Goal: Task Accomplishment & Management: Complete application form

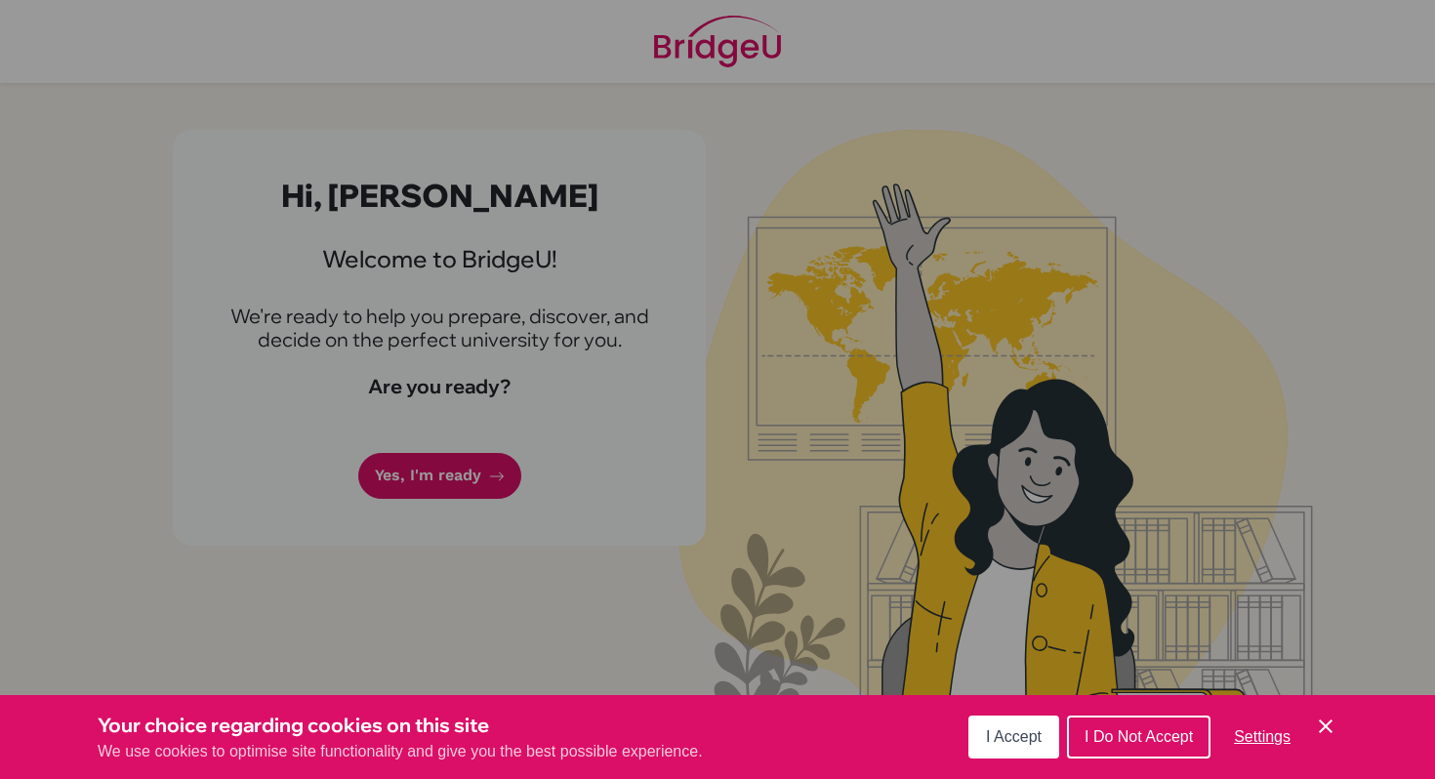
click at [461, 383] on div "Cookie Preferences" at bounding box center [717, 389] width 1435 height 779
click at [1007, 731] on span "I Accept" at bounding box center [1014, 736] width 56 height 17
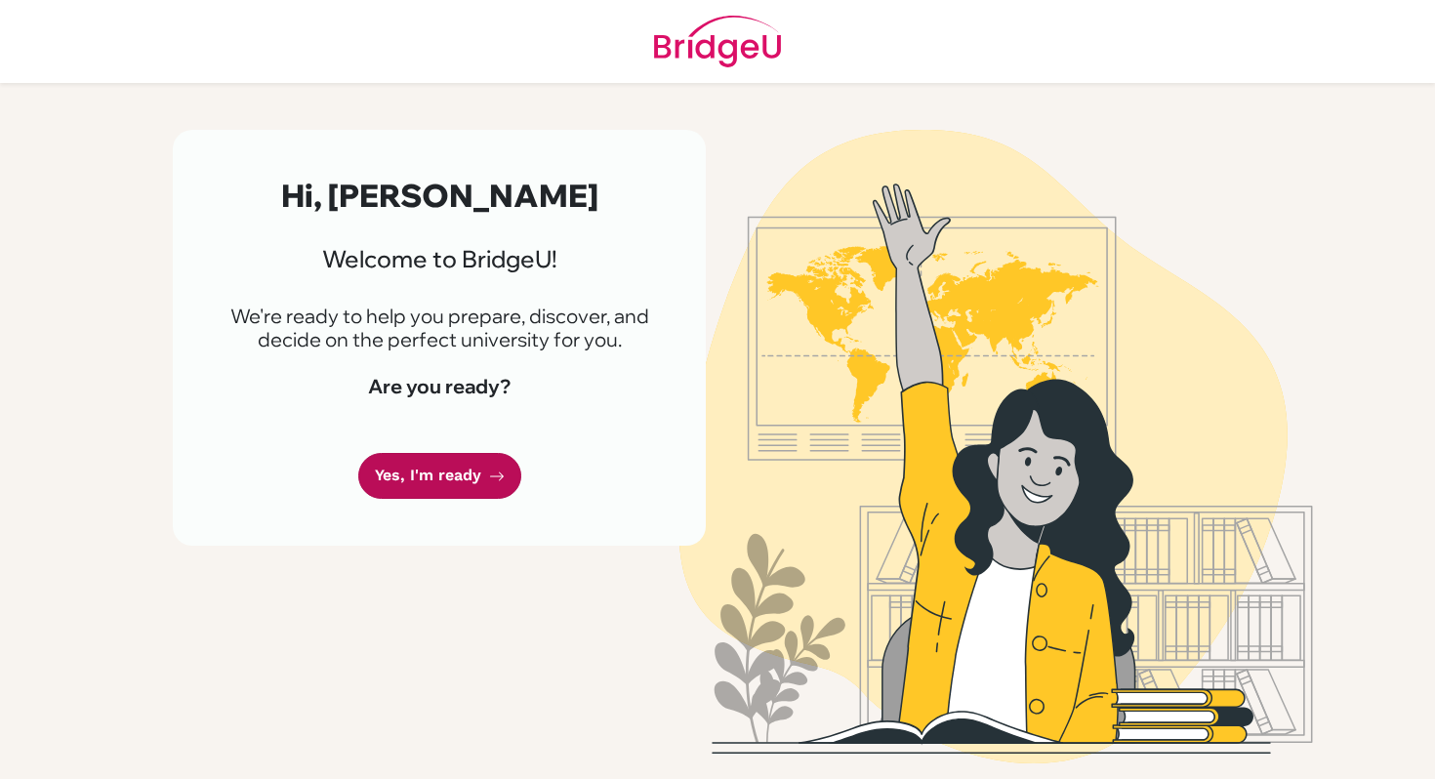
click at [489, 479] on icon at bounding box center [497, 477] width 16 height 16
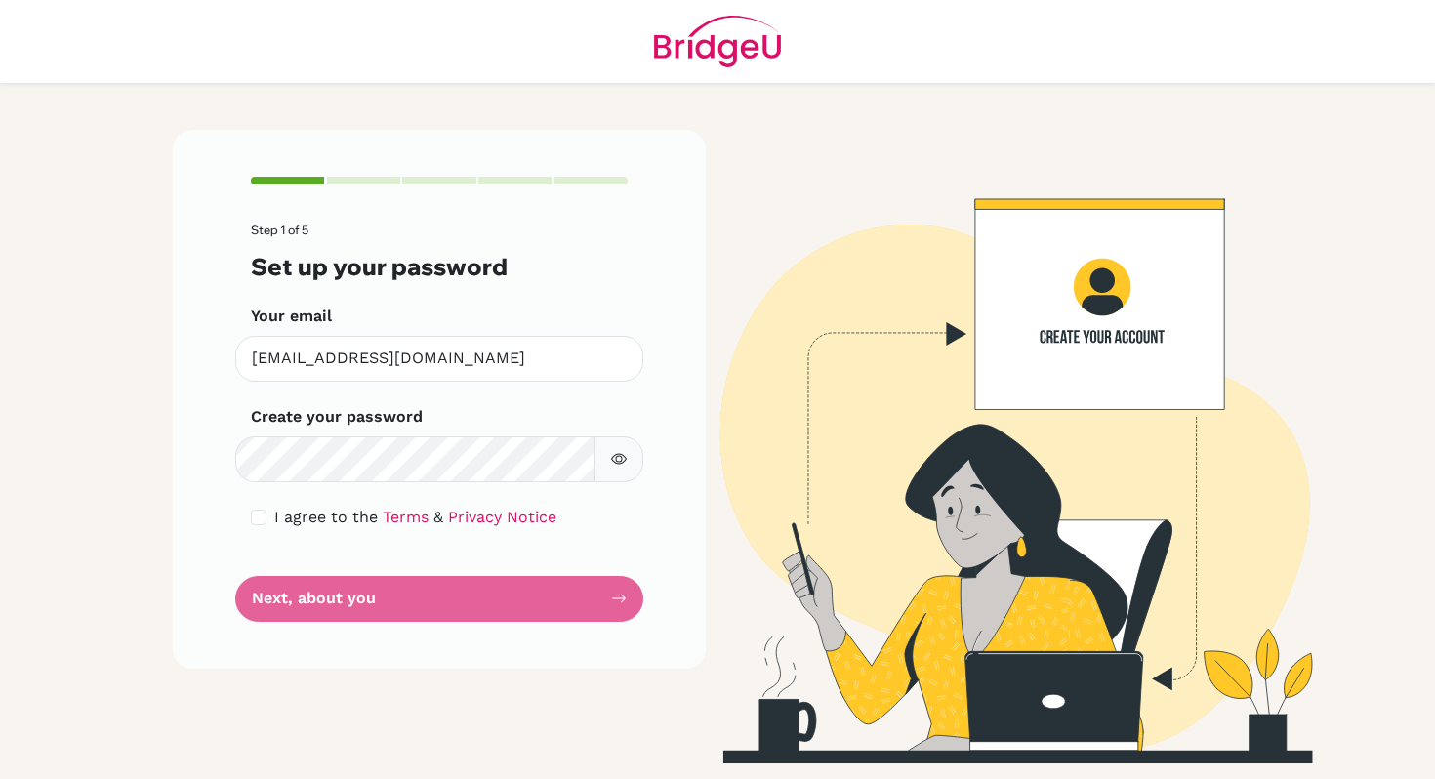
click at [250, 519] on div "Step 1 of 5 Set up your password Your email [EMAIL_ADDRESS][DOMAIN_NAME] Invali…" at bounding box center [439, 399] width 533 height 538
click at [257, 515] on input "checkbox" at bounding box center [259, 518] width 16 height 16
checkbox input "true"
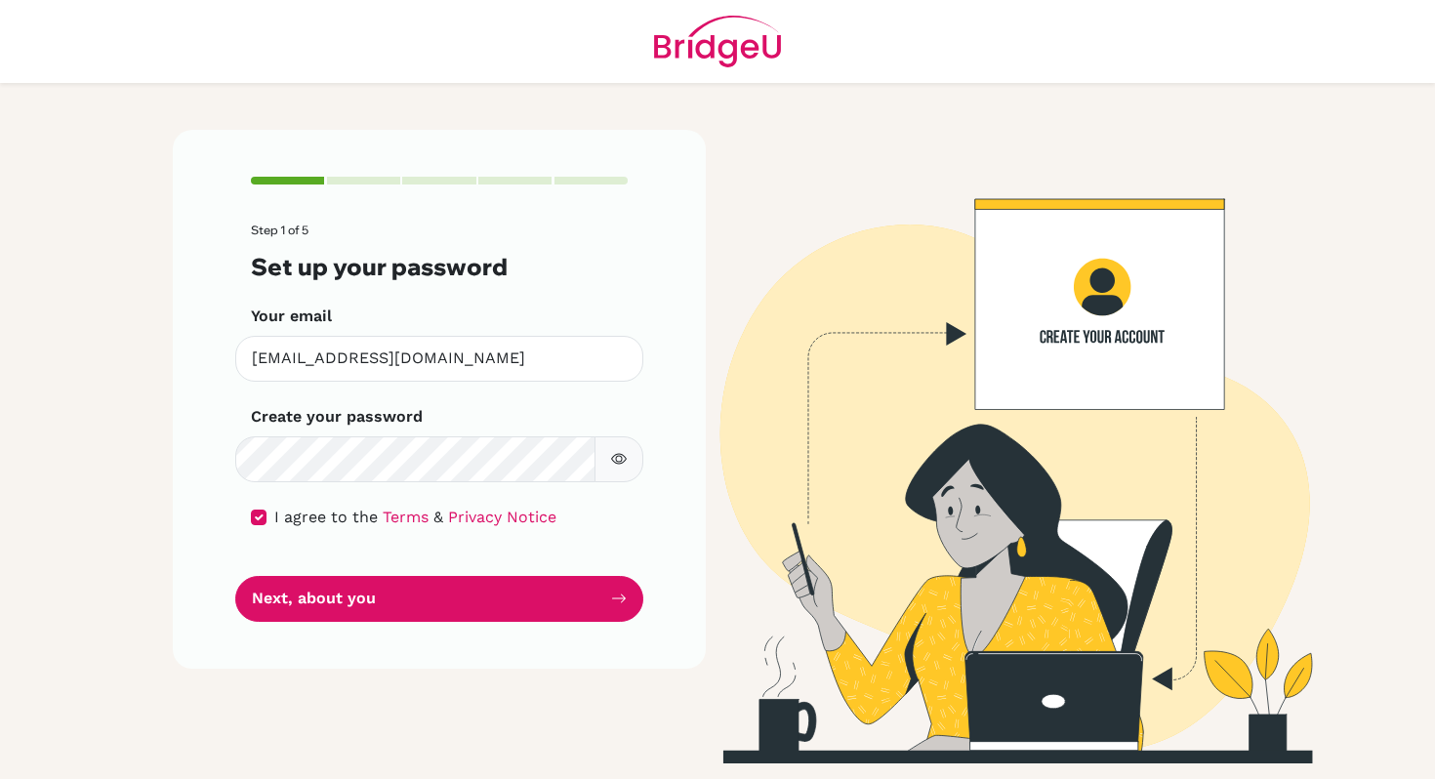
click at [634, 464] on button "button" at bounding box center [619, 459] width 49 height 46
click at [631, 458] on button "button" at bounding box center [619, 459] width 49 height 46
click at [414, 432] on div "Create your password Make sure it's at least 6 characters" at bounding box center [439, 443] width 377 height 77
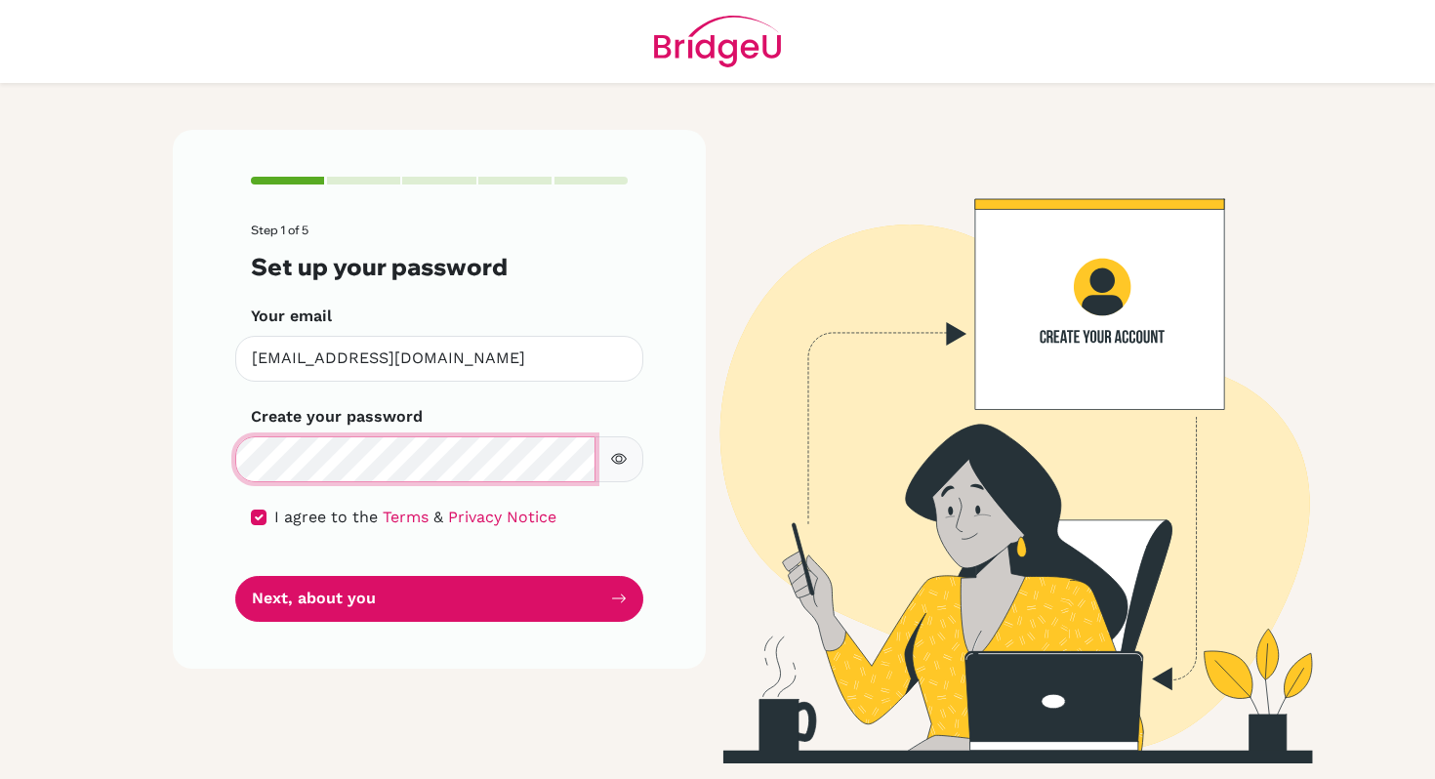
click at [240, 438] on div "Make sure it's at least 6 characters" at bounding box center [439, 459] width 408 height 46
type textarea "31"
click at [191, 458] on div "Step 1 of 5 Set up your password Your email [EMAIL_ADDRESS][DOMAIN_NAME] Invali…" at bounding box center [439, 399] width 533 height 538
click at [193, 468] on div "Step 1 of 5 Set up your password Your email [EMAIL_ADDRESS][DOMAIN_NAME] Invali…" at bounding box center [439, 399] width 533 height 538
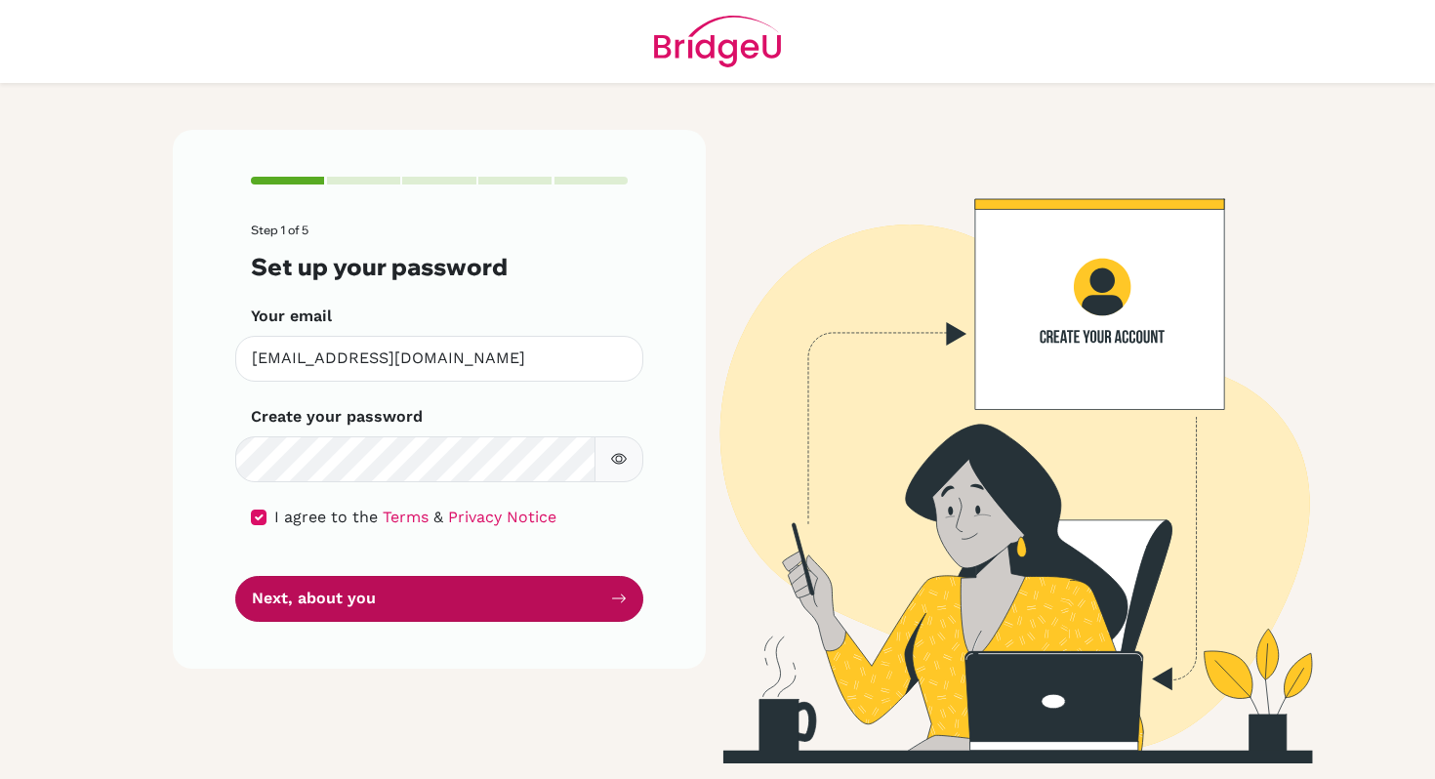
click at [416, 601] on button "Next, about you" at bounding box center [439, 599] width 408 height 46
